Goal: Find specific page/section: Find specific page/section

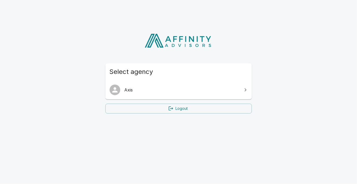
click at [222, 91] on span "Axis" at bounding box center [182, 90] width 115 height 6
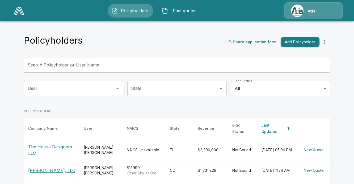
click at [296, 18] on div "Axis" at bounding box center [313, 10] width 58 height 17
click at [307, 13] on div "Axis" at bounding box center [313, 10] width 58 height 17
click at [323, 10] on div "Axis" at bounding box center [313, 10] width 58 height 17
click at [294, 9] on div "Axis" at bounding box center [313, 10] width 58 height 17
click at [273, 11] on div "Policyholders Past quotes Axis" at bounding box center [177, 10] width 344 height 17
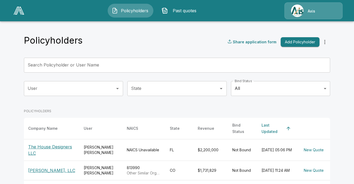
click at [311, 4] on div "Axis" at bounding box center [313, 10] width 58 height 17
drag, startPoint x: 315, startPoint y: 10, endPoint x: 311, endPoint y: 10, distance: 3.8
click at [311, 10] on div "Axis" at bounding box center [313, 10] width 58 height 17
drag, startPoint x: 311, startPoint y: 10, endPoint x: 280, endPoint y: 19, distance: 32.9
click at [280, 19] on div "Policyholders Past quotes Axis" at bounding box center [177, 10] width 344 height 17
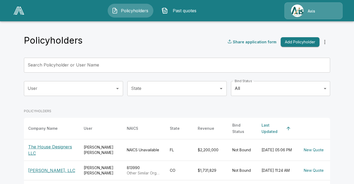
click at [307, 11] on div "Axis" at bounding box center [313, 10] width 58 height 17
click at [296, 9] on div "Axis" at bounding box center [313, 10] width 58 height 17
click at [22, 12] on img at bounding box center [19, 11] width 11 height 8
click at [17, 12] on img at bounding box center [19, 11] width 11 height 8
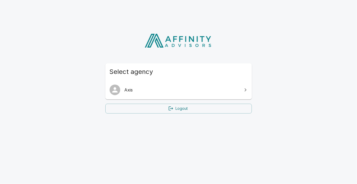
click at [173, 108] on icon at bounding box center [170, 108] width 5 height 5
